Goal: Information Seeking & Learning: Learn about a topic

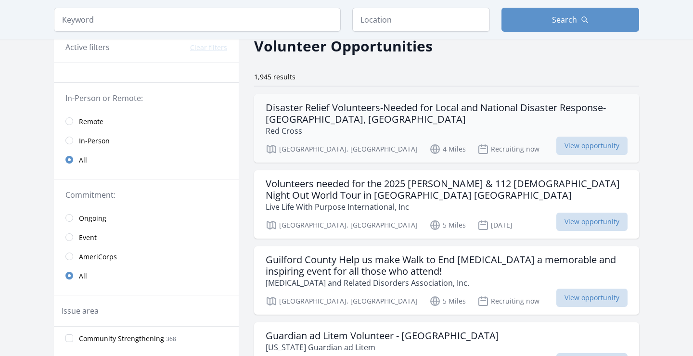
scroll to position [26, 0]
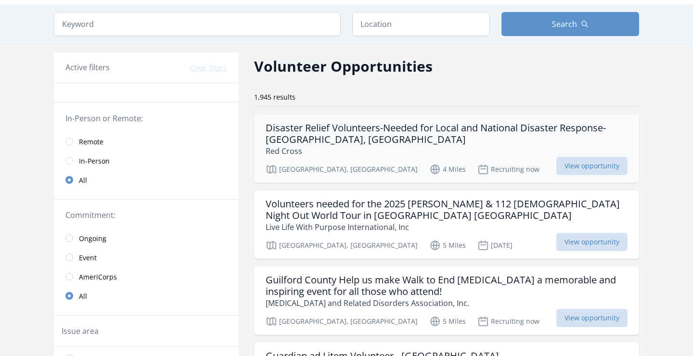
click at [487, 162] on div "Greensboro, NC 4 Miles Recruiting now View opportunity" at bounding box center [447, 168] width 362 height 14
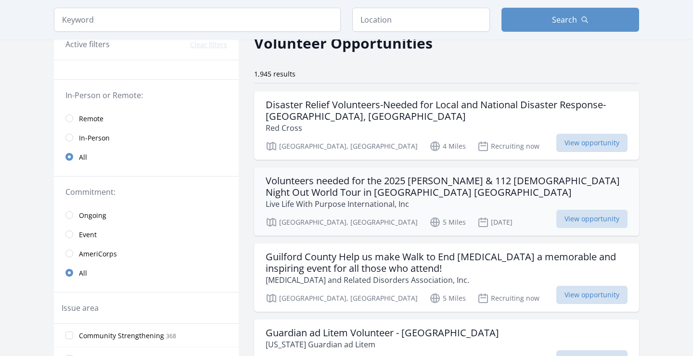
scroll to position [51, 0]
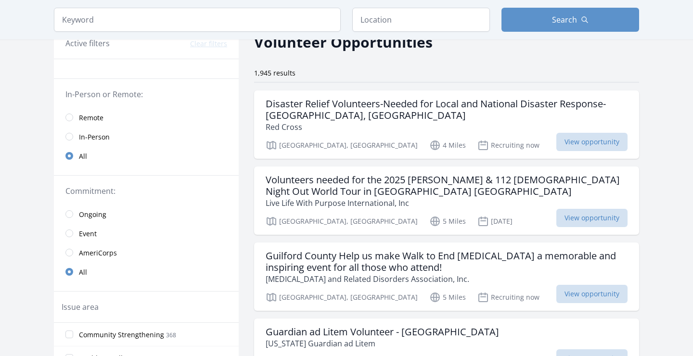
click at [87, 109] on link "Remote" at bounding box center [146, 117] width 185 height 19
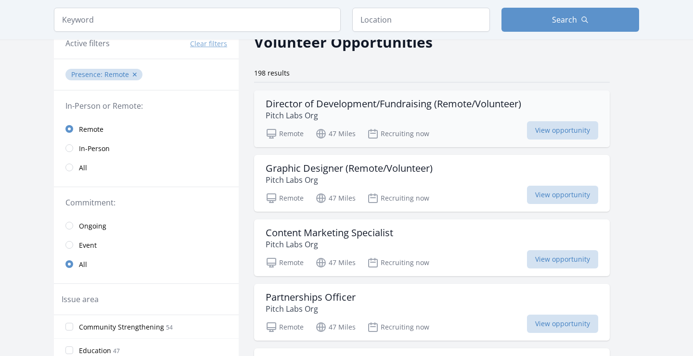
click at [386, 110] on h3 "Director of Development/Fundraising (Remote/Volunteer)" at bounding box center [393, 104] width 255 height 12
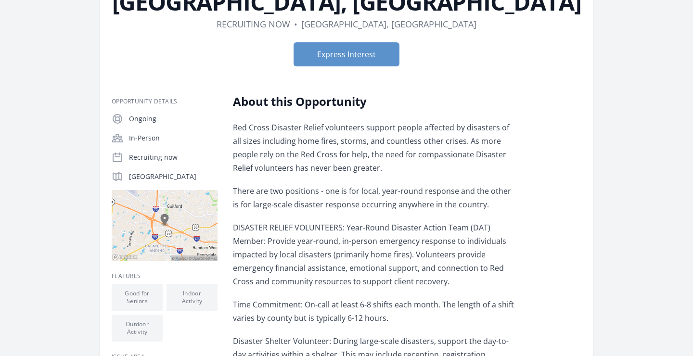
scroll to position [153, 0]
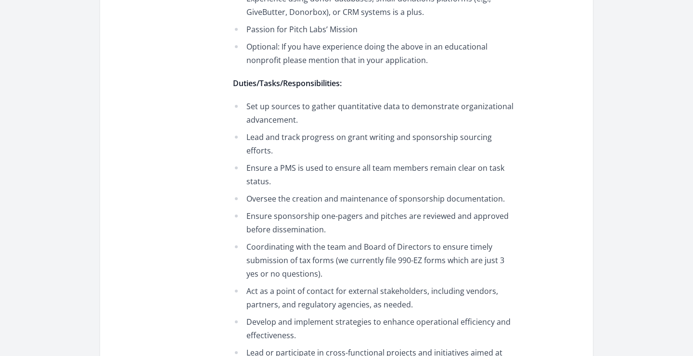
scroll to position [822, 0]
